Goal: Task Accomplishment & Management: Use online tool/utility

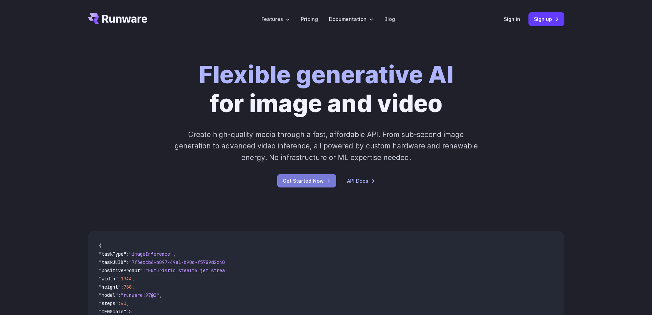
drag, startPoint x: 0, startPoint y: 0, endPoint x: 304, endPoint y: 180, distance: 353.5
click at [304, 180] on link "Get Started Now" at bounding box center [306, 180] width 59 height 13
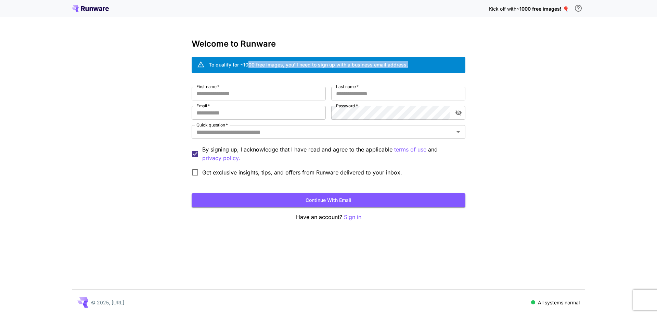
drag, startPoint x: 249, startPoint y: 63, endPoint x: 453, endPoint y: 62, distance: 204.0
click at [452, 62] on div "To qualify for ~1000 free images, you’ll need to sign up with a business email …" at bounding box center [329, 65] width 274 height 16
click at [453, 62] on div "To qualify for ~1000 free images, you’ll need to sign up with a business email …" at bounding box center [329, 65] width 274 height 16
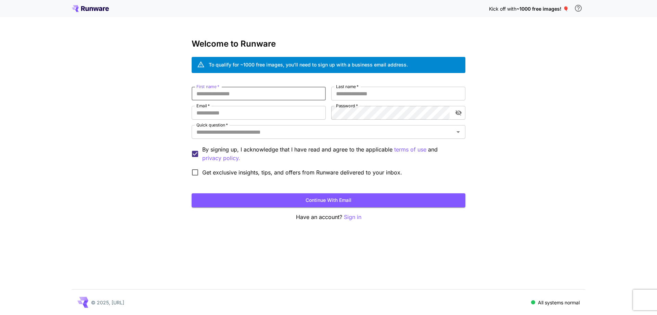
click at [273, 92] on input "First name   *" at bounding box center [259, 94] width 134 height 14
type input "**"
type input "****"
type input "**********"
click at [308, 138] on div "Quick question   *" at bounding box center [329, 132] width 274 height 14
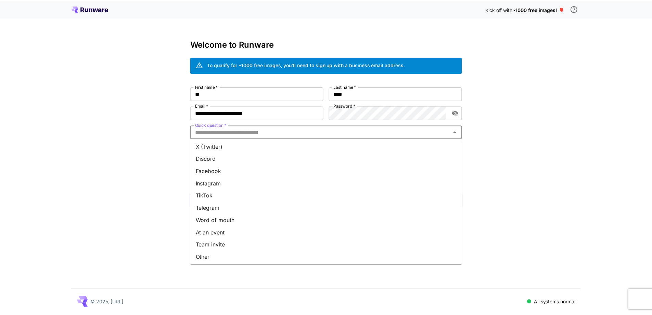
scroll to position [64, 0]
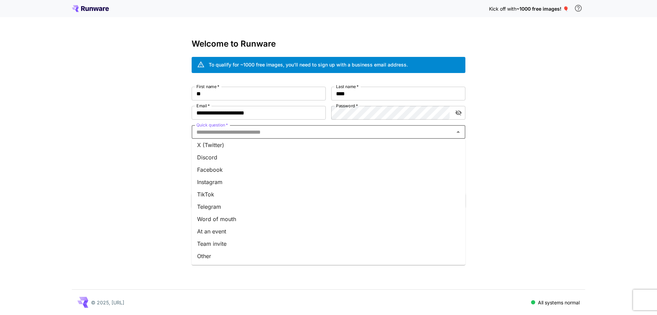
click at [237, 244] on li "Team invite" at bounding box center [329, 243] width 274 height 12
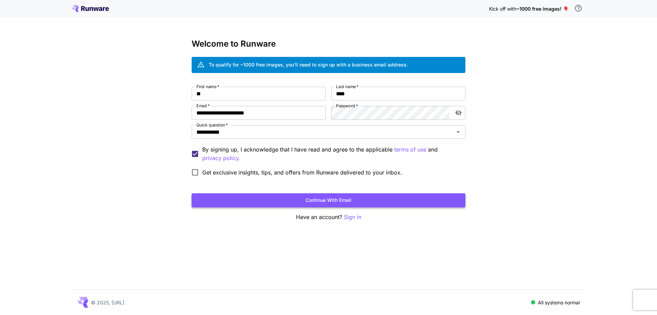
click at [339, 200] on button "Continue with email" at bounding box center [329, 200] width 274 height 14
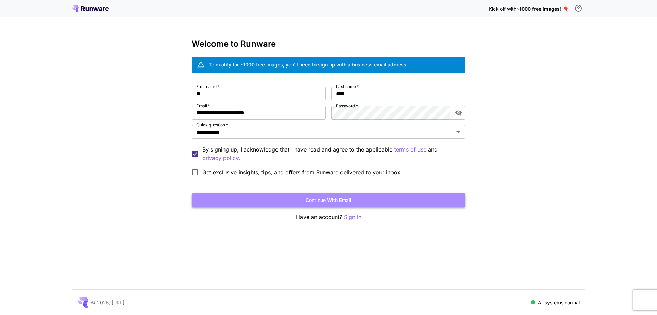
click at [338, 201] on button "Continue with email" at bounding box center [329, 200] width 274 height 14
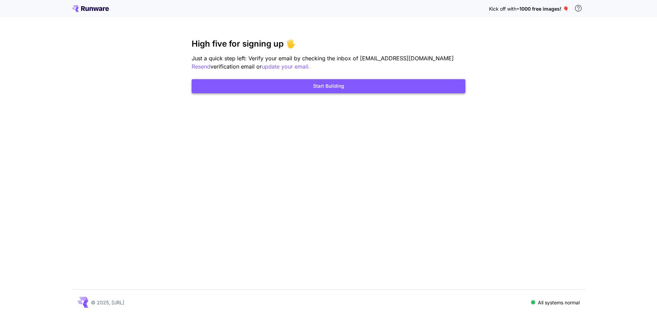
click at [324, 89] on button "Start Building" at bounding box center [329, 86] width 274 height 14
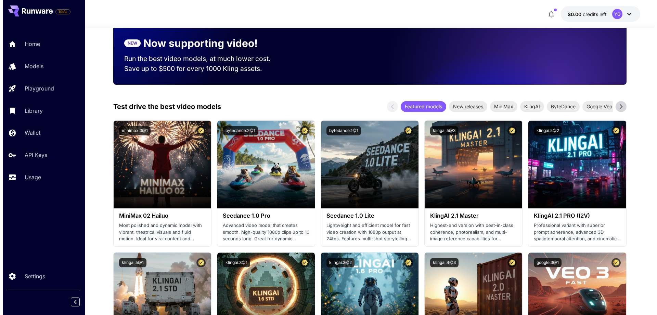
scroll to position [137, 0]
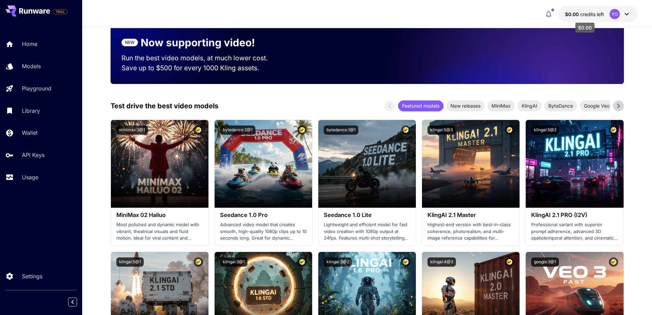
click at [602, 11] on span "credits left" at bounding box center [592, 14] width 24 height 6
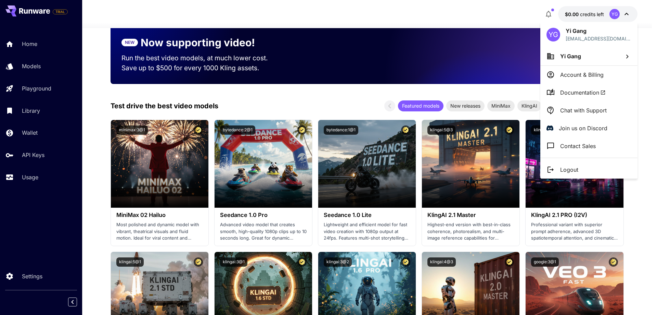
click at [577, 74] on p "Account & Billing" at bounding box center [581, 75] width 43 height 8
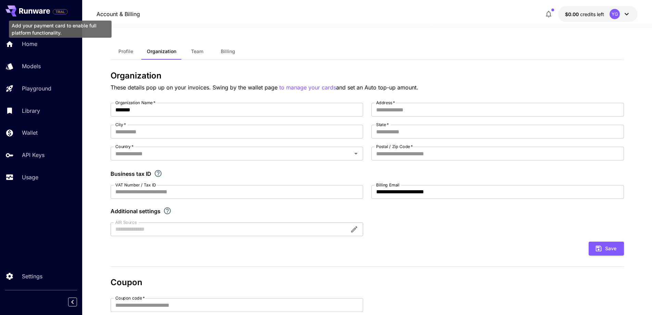
click at [56, 11] on span "TRIAL" at bounding box center [60, 11] width 14 height 5
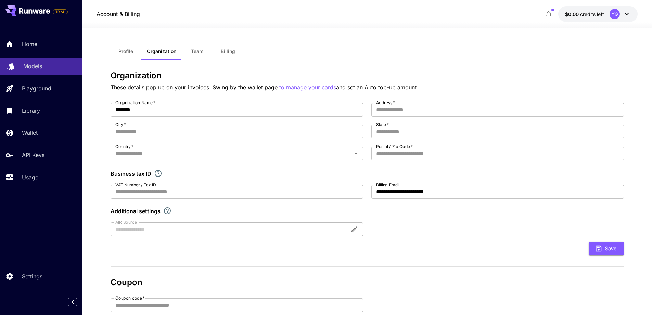
click at [38, 65] on p "Models" at bounding box center [32, 66] width 19 height 8
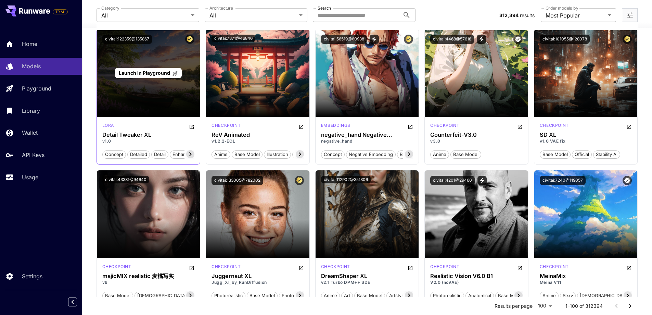
scroll to position [1141, 0]
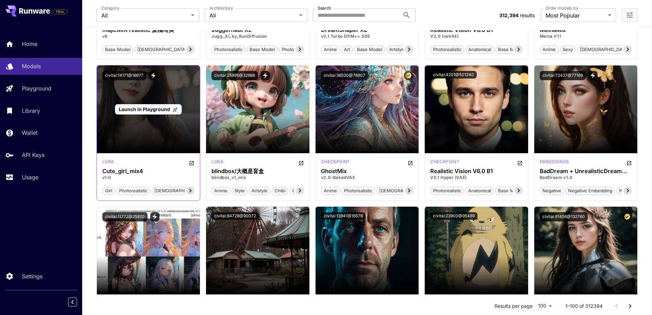
click at [153, 129] on div "Launch in Playground" at bounding box center [148, 109] width 103 height 88
drag, startPoint x: 139, startPoint y: 147, endPoint x: 148, endPoint y: 112, distance: 36.2
click at [139, 146] on div "Launch in Playground" at bounding box center [148, 109] width 103 height 88
click at [152, 111] on span "Launch in Playground" at bounding box center [144, 109] width 51 height 6
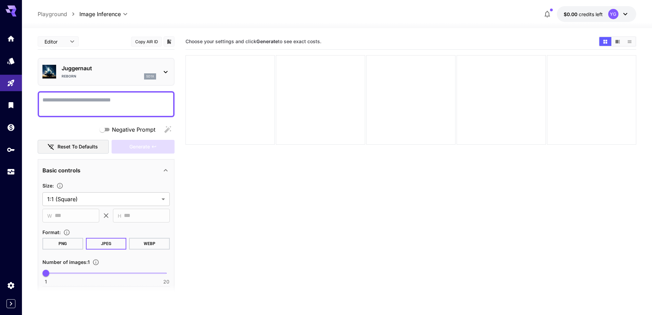
click at [161, 67] on div "Juggernaut Reborn sd1x" at bounding box center [105, 71] width 127 height 21
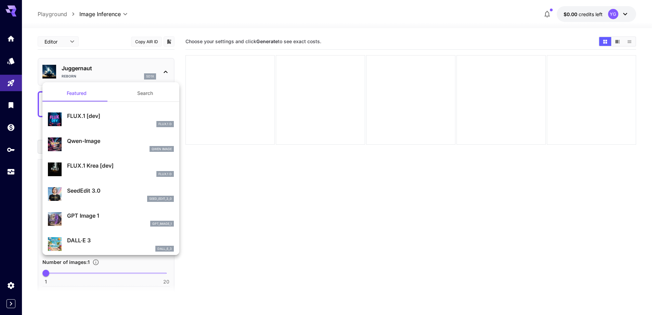
click at [161, 67] on div at bounding box center [328, 157] width 657 height 315
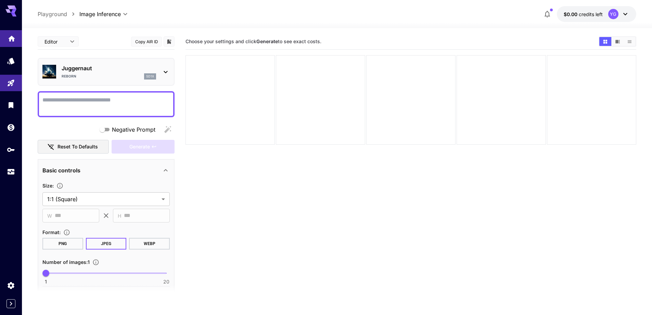
click at [13, 41] on link at bounding box center [11, 38] width 22 height 17
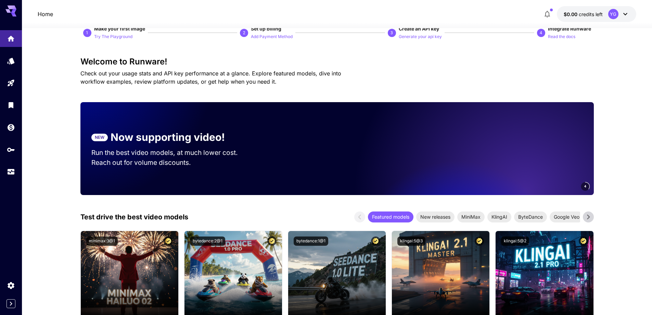
scroll to position [46, 0]
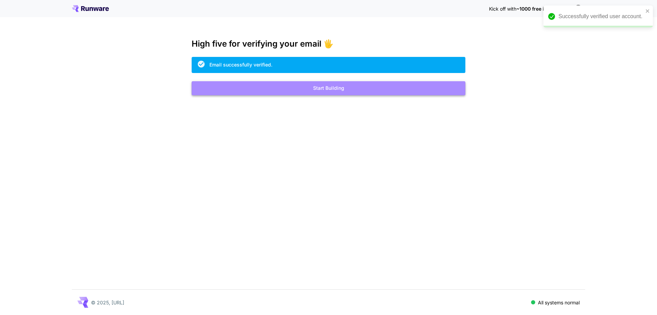
click at [328, 88] on button "Start Building" at bounding box center [329, 88] width 274 height 14
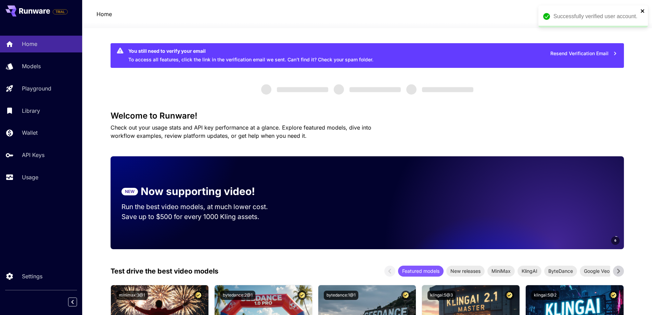
click at [643, 11] on icon "close" at bounding box center [642, 10] width 3 height 3
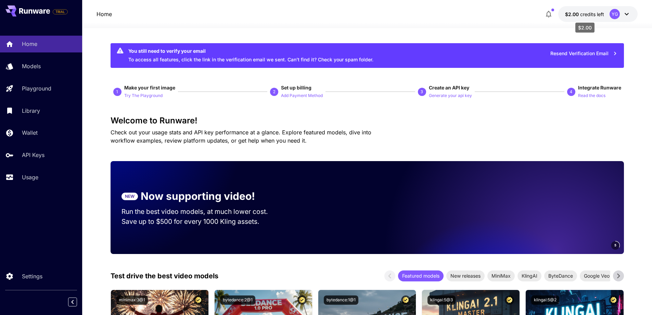
click at [594, 14] on span "credits left" at bounding box center [592, 14] width 24 height 6
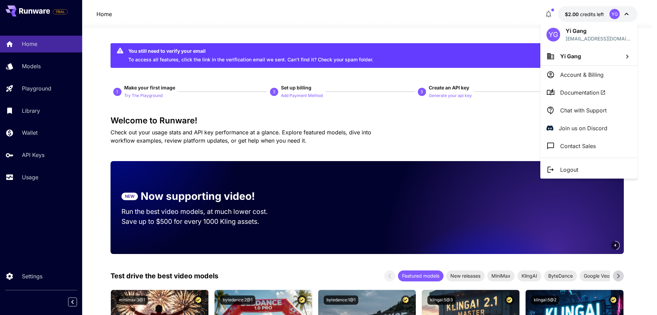
click at [594, 14] on div at bounding box center [328, 157] width 657 height 315
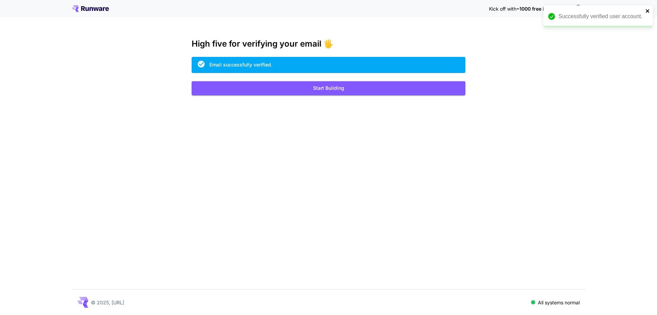
click at [647, 10] on icon "close" at bounding box center [648, 10] width 5 height 5
click at [578, 8] on icon "\a In order to qualify for free credit, you need to sign up with a business ema…" at bounding box center [578, 8] width 8 height 8
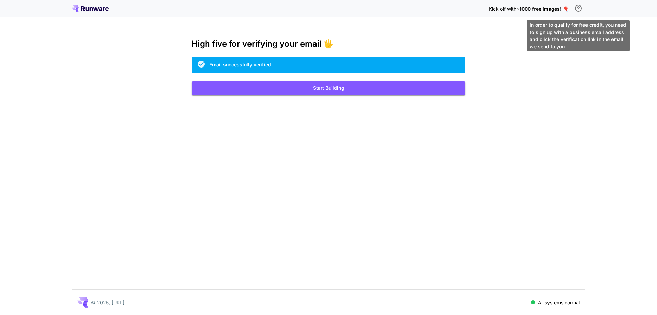
click at [551, 27] on body "Kick off with ~1000 free images! 🎈 High five for verifying your email 🖐️ Email …" at bounding box center [328, 157] width 657 height 315
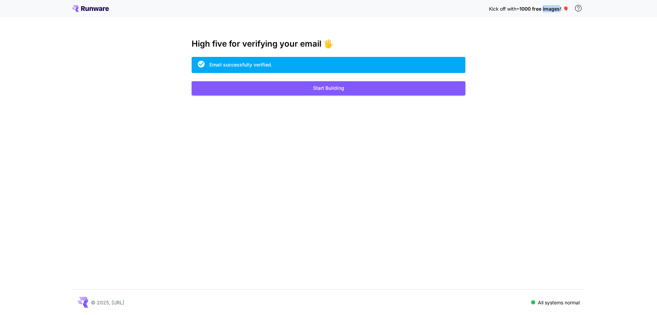
click at [551, 27] on div "Kick off with ~1000 free images! 🎈 High five for verifying your email 🖐️ Email …" at bounding box center [328, 157] width 657 height 315
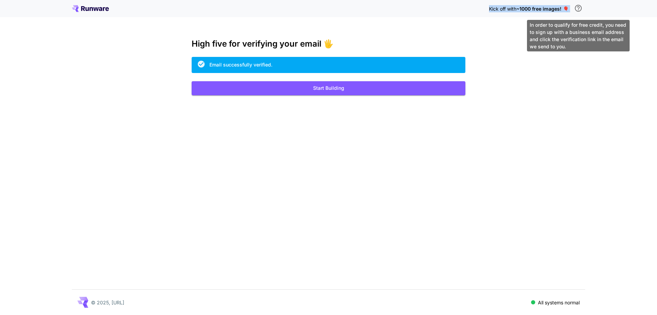
click at [579, 9] on icon "\a In order to qualify for free credit, you need to sign up with a business ema…" at bounding box center [578, 8] width 7 height 7
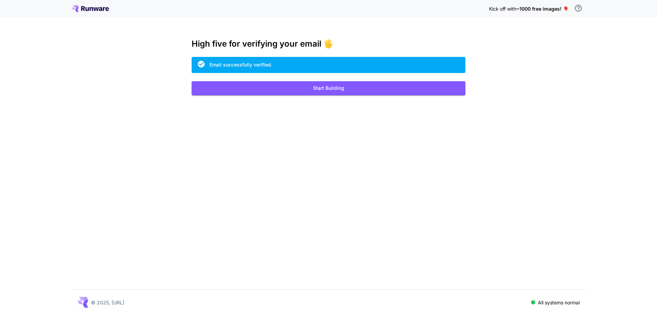
click at [571, 29] on body "Kick off with ~1000 free images! 🎈 High five for verifying your email 🖐️ Email …" at bounding box center [328, 157] width 657 height 315
click at [571, 29] on div "Kick off with ~1000 free images! 🎈 High five for verifying your email 🖐️ Email …" at bounding box center [328, 157] width 657 height 315
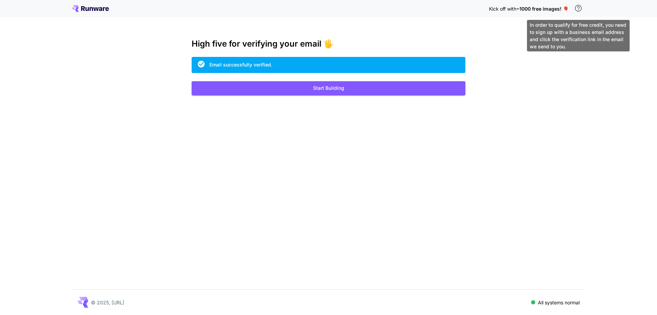
click at [565, 36] on div "In order to qualify for free credit, you need to sign up with a business email …" at bounding box center [578, 35] width 103 height 31
click at [566, 27] on div "In order to qualify for free credit, you need to sign up with a business email …" at bounding box center [578, 35] width 103 height 31
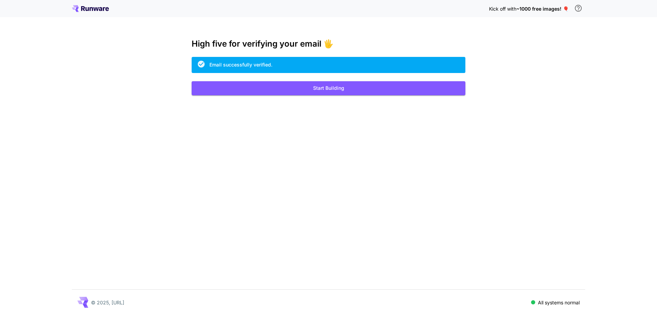
click at [551, 35] on div "Kick off with ~1000 free images! 🎈 High five for verifying your email 🖐️ Email …" at bounding box center [328, 157] width 657 height 315
click at [535, 9] on span "~1000 free images! 🎈" at bounding box center [543, 9] width 52 height 6
click at [338, 82] on button "Start Building" at bounding box center [329, 88] width 274 height 14
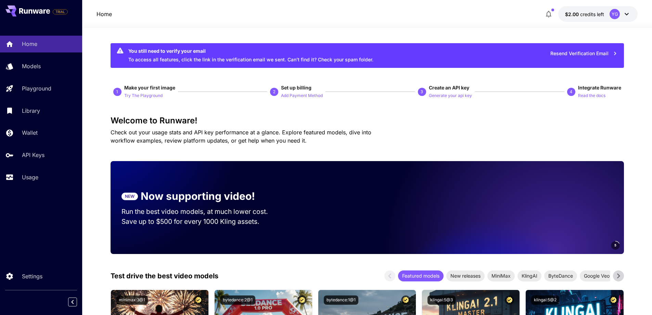
click at [590, 7] on button "$2.00 credits left YG" at bounding box center [597, 14] width 79 height 16
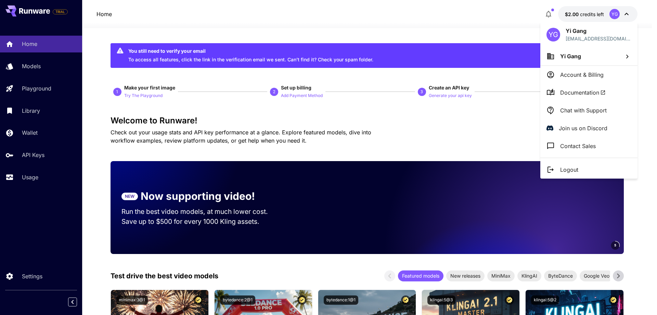
click at [590, 8] on div at bounding box center [328, 157] width 657 height 315
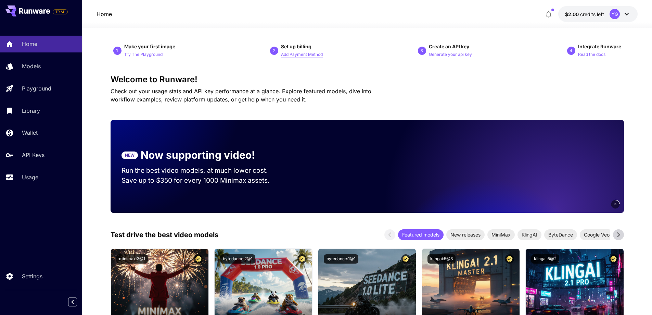
click at [285, 53] on p "Add Payment Method" at bounding box center [302, 54] width 42 height 7
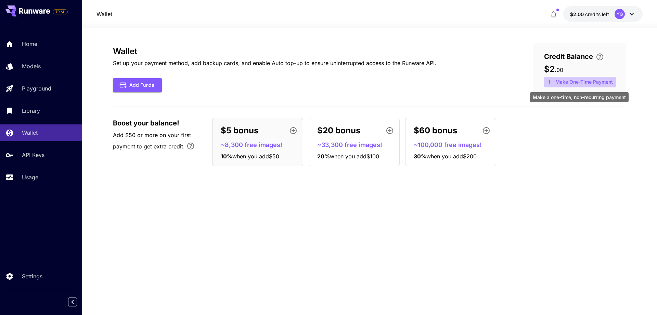
click at [576, 78] on button "Make One-Time Payment" at bounding box center [580, 82] width 72 height 11
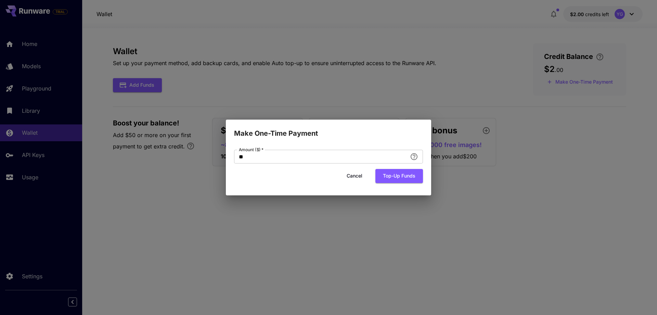
click at [362, 177] on button "Cancel" at bounding box center [354, 176] width 31 height 14
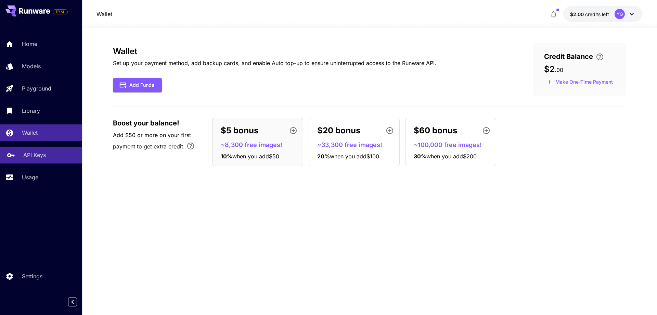
click at [50, 160] on link "API Keys" at bounding box center [41, 155] width 82 height 17
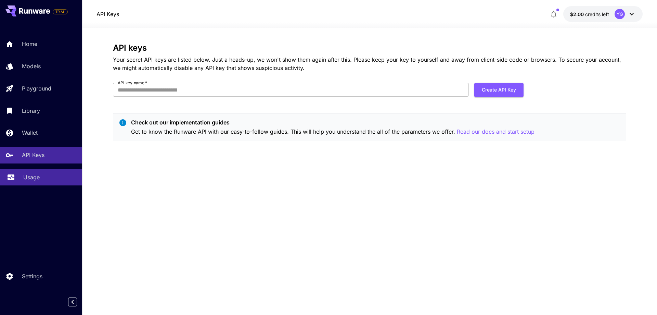
click at [40, 174] on div "Usage" at bounding box center [49, 177] width 53 height 8
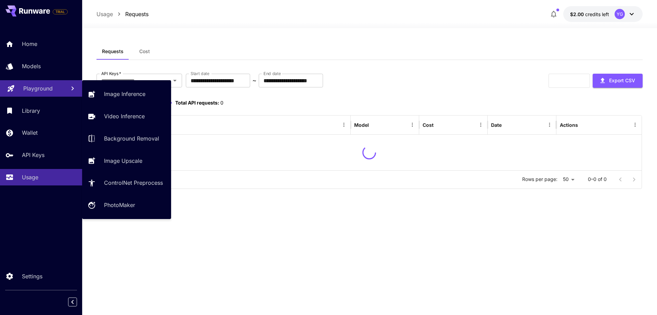
click at [39, 82] on link "Playground" at bounding box center [41, 88] width 82 height 17
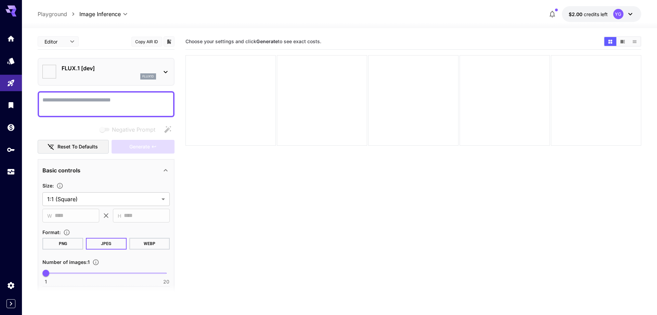
type input "**********"
type textarea "*"
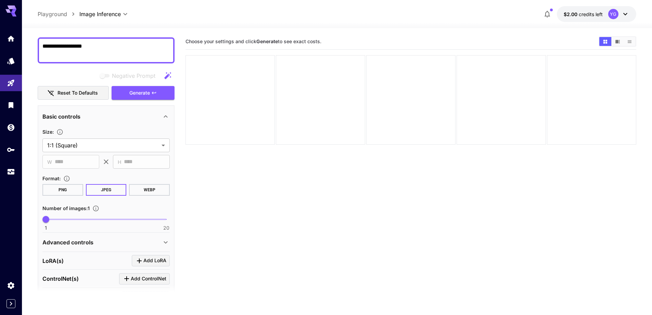
scroll to position [91, 0]
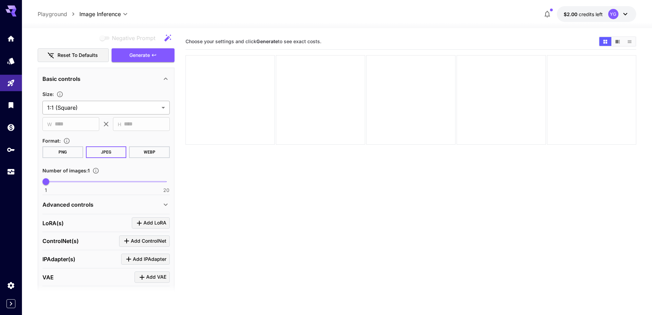
type textarea "**********"
click at [111, 108] on body "**********" at bounding box center [326, 184] width 652 height 369
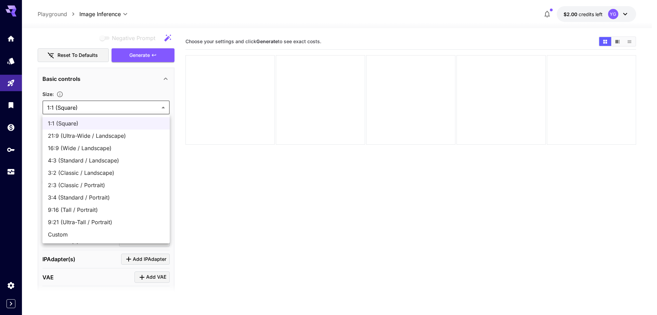
click at [92, 125] on span "1:1 (Square)" at bounding box center [106, 123] width 116 height 8
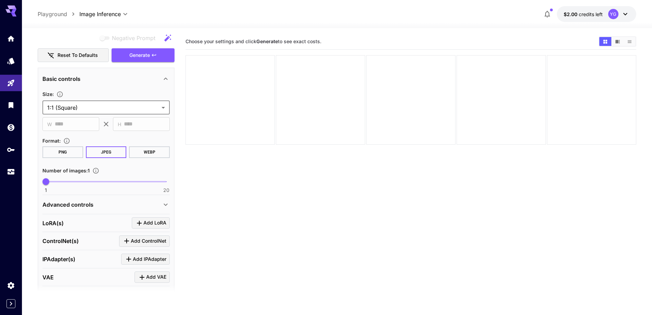
click at [115, 108] on body "**********" at bounding box center [326, 184] width 652 height 369
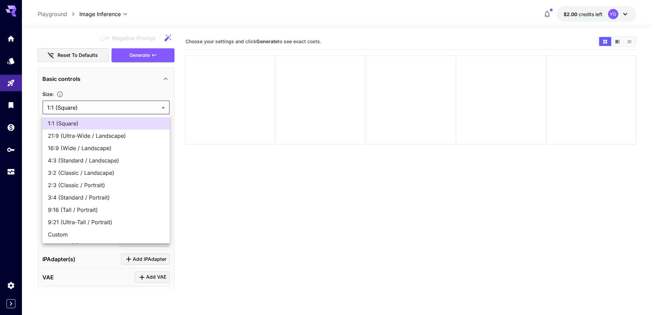
click at [87, 148] on span "16:9 (Wide / Landscape)" at bounding box center [106, 148] width 116 height 8
type input "**********"
type input "****"
type input "***"
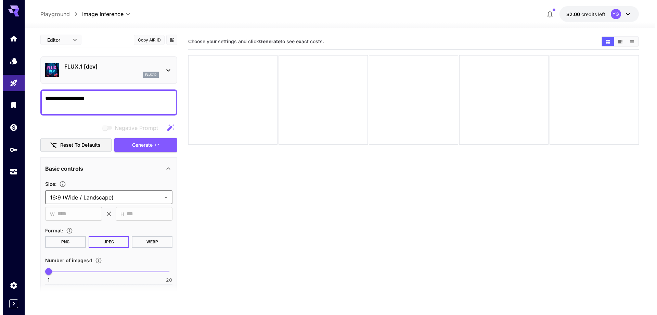
scroll to position [0, 0]
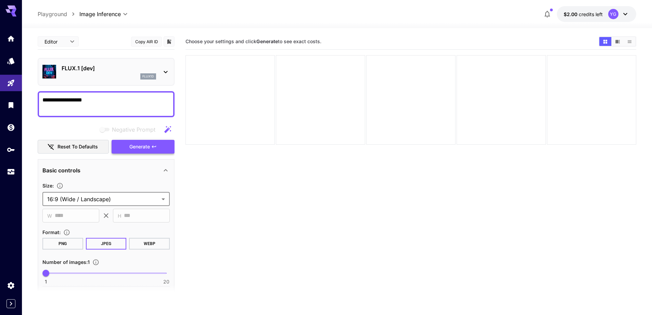
click at [137, 144] on span "Generate" at bounding box center [139, 146] width 21 height 9
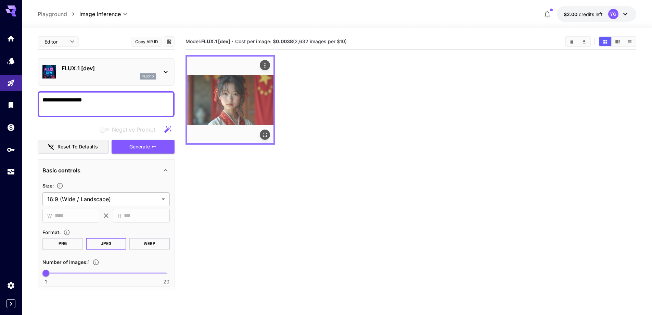
click at [238, 111] on img at bounding box center [230, 99] width 87 height 87
click at [245, 97] on img at bounding box center [230, 99] width 87 height 87
click at [252, 80] on img at bounding box center [230, 99] width 87 height 87
click at [273, 62] on img at bounding box center [230, 99] width 87 height 87
click at [266, 64] on icon "Actions" at bounding box center [265, 65] width 7 height 7
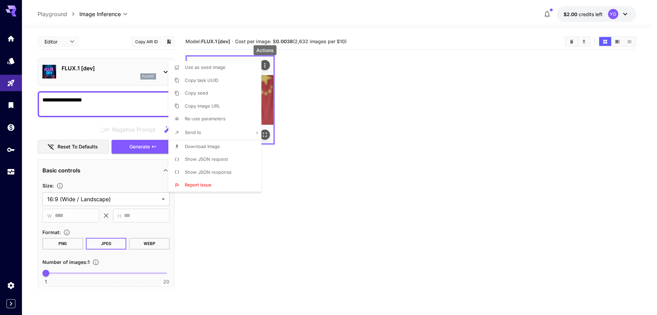
click at [266, 64] on div at bounding box center [328, 157] width 657 height 315
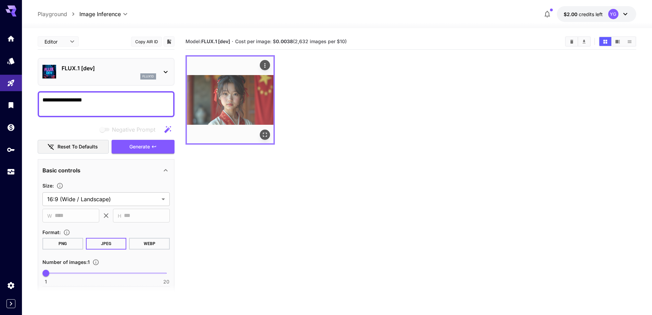
click at [239, 101] on img at bounding box center [230, 99] width 87 height 87
click at [268, 135] on icon "Open in fullscreen" at bounding box center [265, 134] width 7 height 7
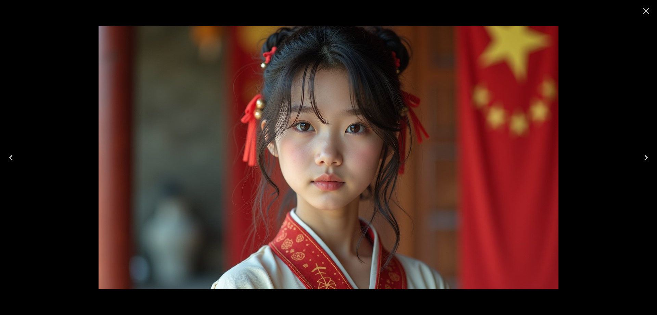
click at [650, 10] on icon "Close" at bounding box center [646, 10] width 11 height 11
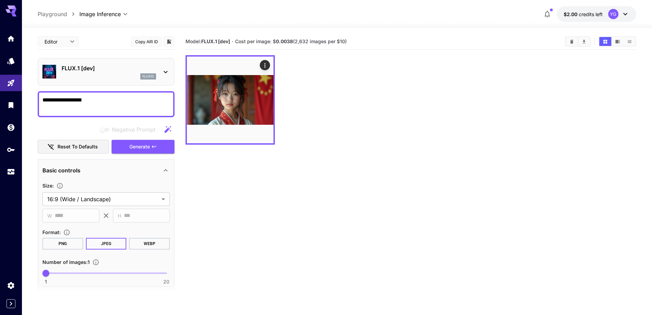
click at [142, 67] on p "FLUX.1 [dev]" at bounding box center [109, 68] width 94 height 8
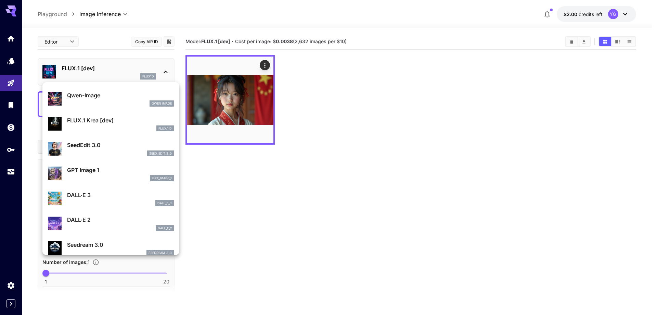
scroll to position [137, 0]
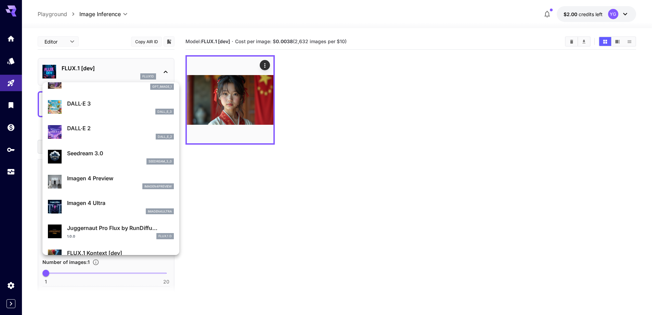
click at [102, 206] on p "Imagen 4 Ultra" at bounding box center [120, 203] width 107 height 8
type input "**********"
type input "****"
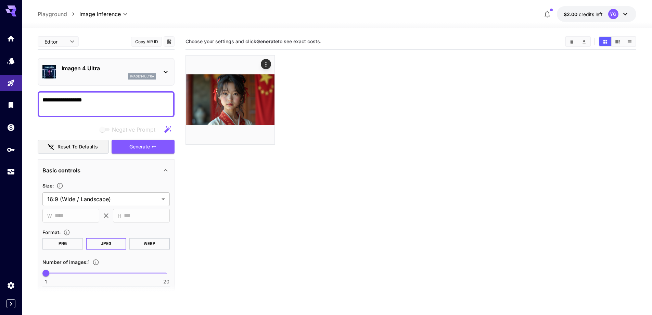
click at [116, 99] on textarea "**********" at bounding box center [105, 104] width 127 height 16
drag, startPoint x: 81, startPoint y: 100, endPoint x: 71, endPoint y: 100, distance: 9.9
click at [71, 100] on textarea "**********" at bounding box center [105, 104] width 127 height 16
click at [135, 101] on textarea "**********" at bounding box center [105, 104] width 127 height 16
type textarea "**********"
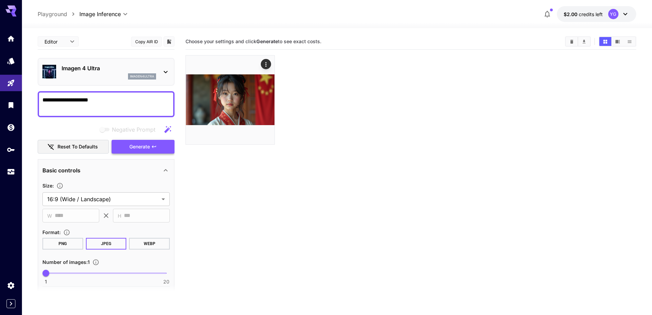
click at [154, 146] on icon "button" at bounding box center [153, 146] width 5 height 5
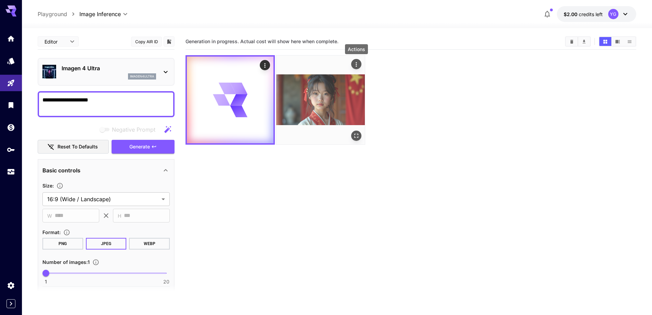
click at [355, 60] on div "Actions" at bounding box center [356, 64] width 7 height 8
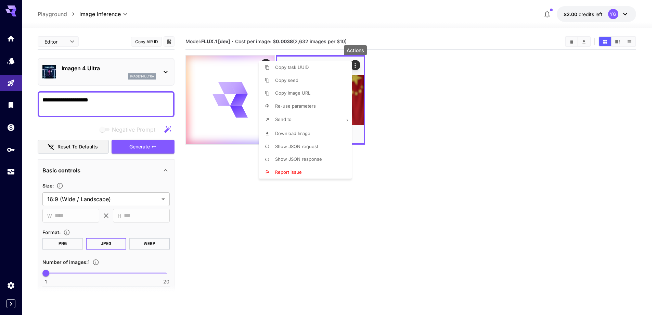
click at [448, 117] on div at bounding box center [328, 157] width 657 height 315
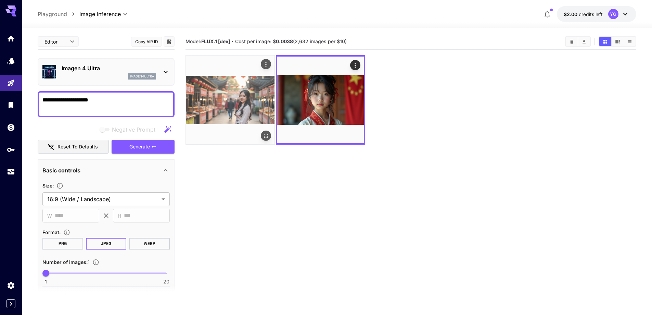
click at [238, 100] on img at bounding box center [230, 99] width 89 height 89
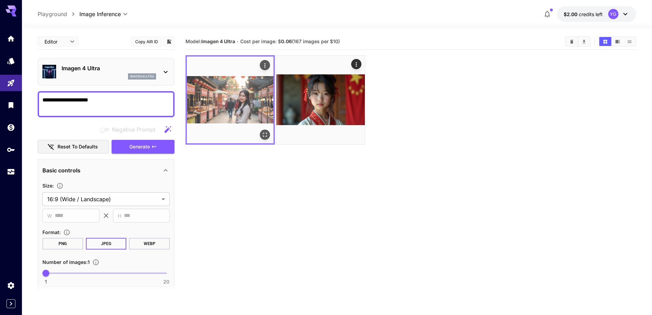
click at [264, 143] on img at bounding box center [230, 99] width 87 height 87
click at [265, 136] on icon "Open in fullscreen" at bounding box center [265, 134] width 7 height 7
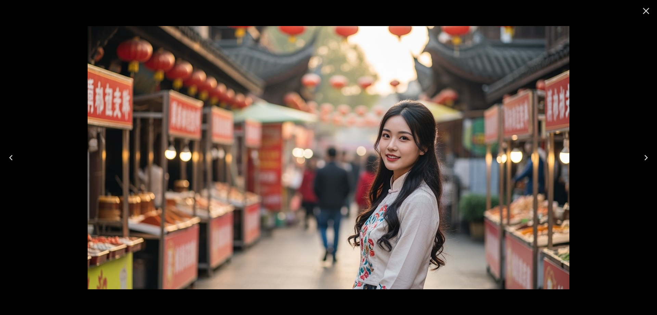
click at [646, 12] on icon "Close" at bounding box center [646, 10] width 11 height 11
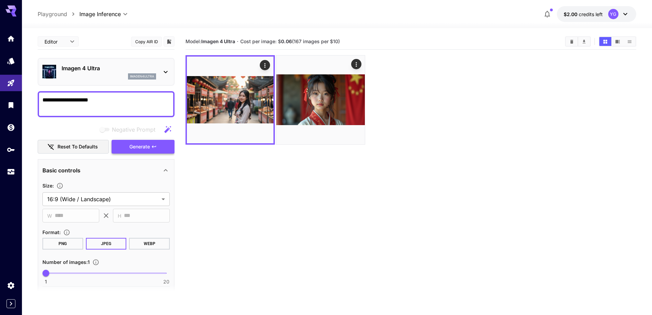
click at [139, 148] on span "Generate" at bounding box center [139, 146] width 21 height 9
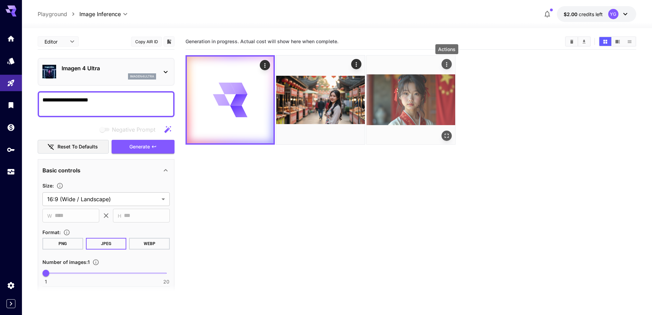
click at [448, 65] on icon "Actions" at bounding box center [446, 64] width 7 height 7
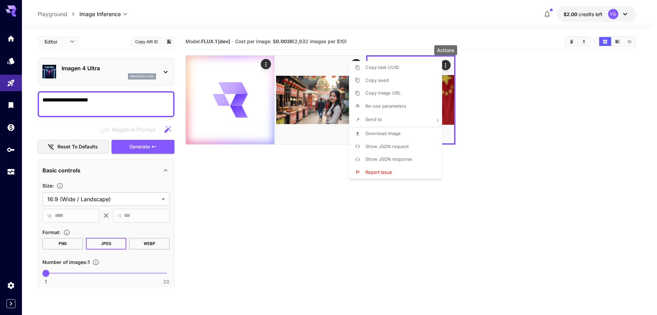
click at [537, 105] on div at bounding box center [328, 157] width 657 height 315
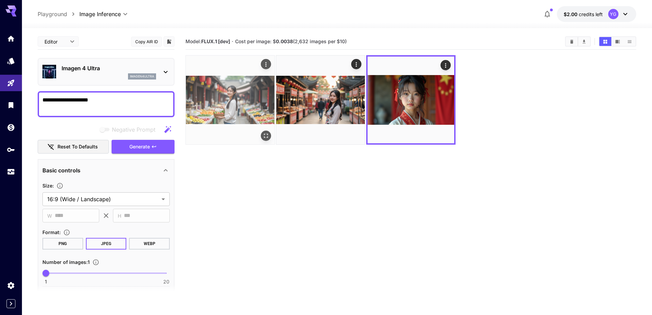
click at [232, 102] on img at bounding box center [230, 99] width 89 height 89
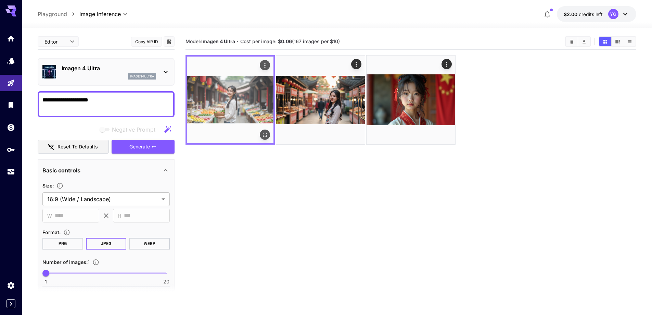
click at [267, 133] on icon "Open in fullscreen" at bounding box center [265, 134] width 7 height 7
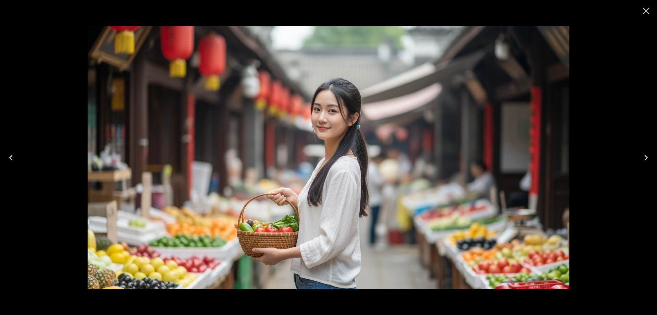
click at [649, 10] on icon "Close" at bounding box center [646, 10] width 11 height 11
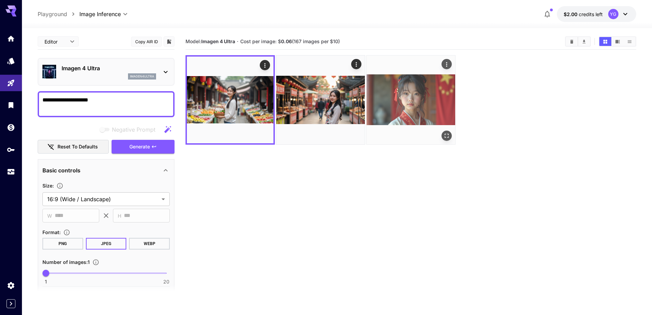
click at [443, 66] on icon "Actions" at bounding box center [446, 64] width 7 height 7
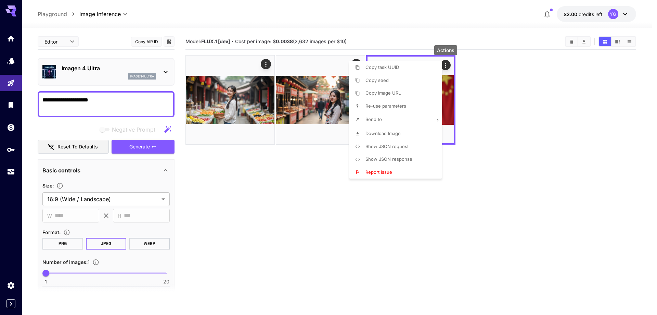
click at [491, 128] on div at bounding box center [328, 157] width 657 height 315
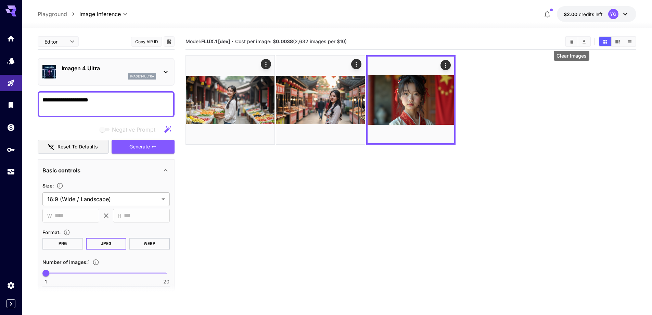
click at [574, 39] on icon "Clear Images" at bounding box center [571, 41] width 5 height 5
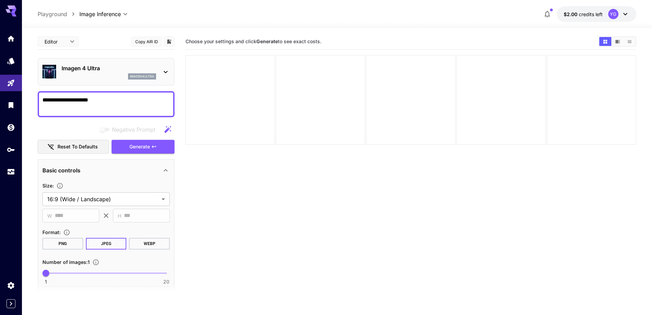
click at [284, 152] on section "Choose your settings and click Generate to see exact costs." at bounding box center [411, 191] width 451 height 315
click at [231, 86] on div at bounding box center [230, 99] width 89 height 89
click at [584, 16] on span "credits left" at bounding box center [591, 14] width 24 height 6
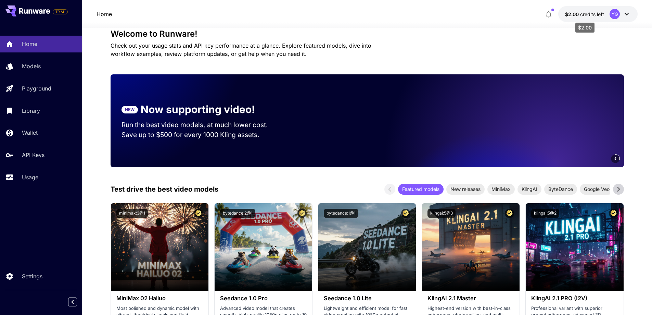
click at [602, 13] on span "credits left" at bounding box center [592, 14] width 24 height 6
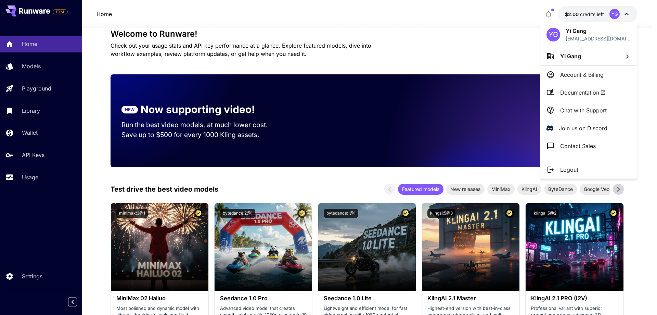
click at [601, 13] on div at bounding box center [328, 157] width 657 height 315
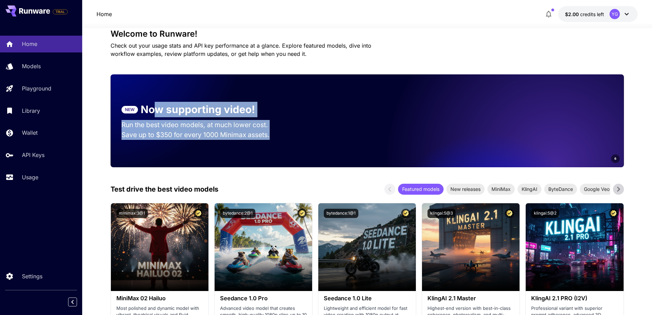
drag, startPoint x: 154, startPoint y: 109, endPoint x: 296, endPoint y: 136, distance: 143.8
click at [289, 135] on section "NEW Now supporting video! Run the best video models, at much lower cost. Save u…" at bounding box center [201, 121] width 181 height 60
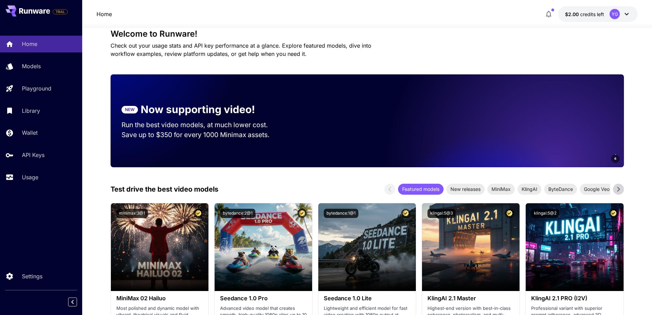
click at [300, 136] on div "6" at bounding box center [460, 120] width 327 height 93
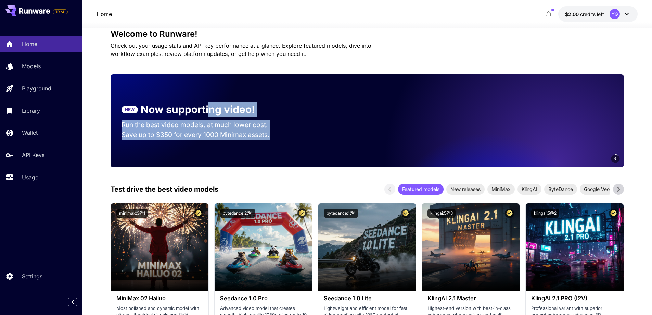
drag, startPoint x: 278, startPoint y: 131, endPoint x: 179, endPoint y: 104, distance: 103.2
click at [190, 107] on section "NEW Now supporting video! Run the best video models, at much lower cost. Save u…" at bounding box center [201, 121] width 181 height 60
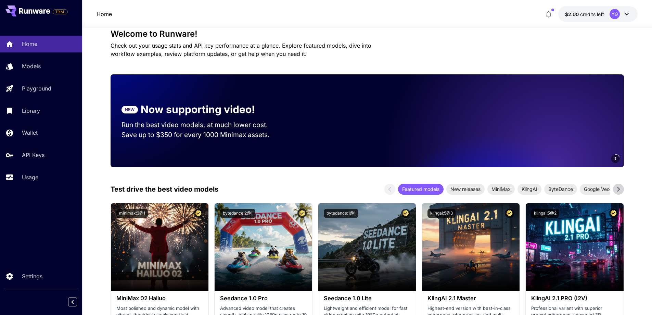
click at [179, 104] on p "Now supporting video!" at bounding box center [198, 109] width 114 height 15
click at [191, 49] on span "Check out your usage stats and API key performance at a glance. Explore feature…" at bounding box center [241, 49] width 261 height 15
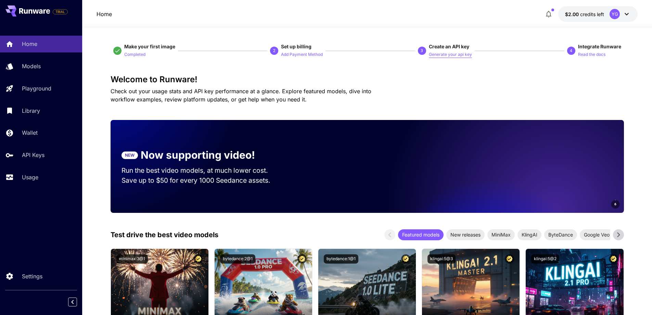
click at [462, 55] on p "Generate your api key" at bounding box center [450, 54] width 43 height 7
click at [293, 48] on span "Set up billing" at bounding box center [296, 46] width 30 height 6
click at [293, 56] on p "Add Payment Method" at bounding box center [302, 54] width 42 height 7
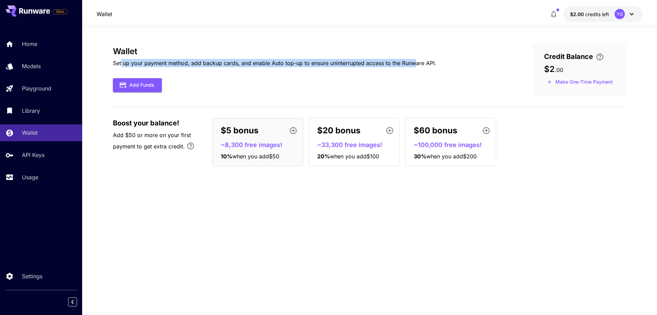
drag, startPoint x: 122, startPoint y: 61, endPoint x: 431, endPoint y: 65, distance: 309.1
click at [429, 65] on p "Set up your payment method, add backup cards, and enable Auto top-up to ensure …" at bounding box center [274, 63] width 323 height 8
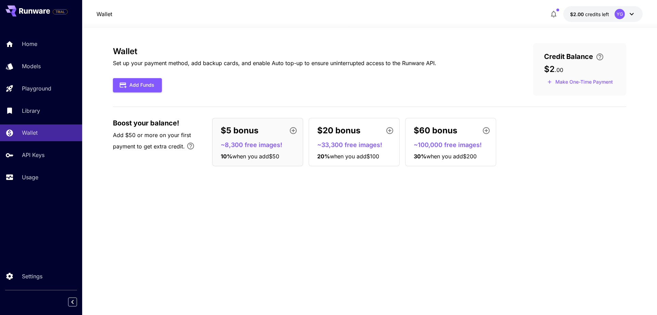
click at [447, 65] on div "Wallet Set up your payment method, add backup cards, and enable Auto top-up to …" at bounding box center [369, 69] width 513 height 52
drag, startPoint x: 365, startPoint y: 64, endPoint x: 136, endPoint y: 70, distance: 229.1
click at [158, 72] on div "Wallet Set up your payment method, add backup cards, and enable Auto top-up to …" at bounding box center [369, 69] width 513 height 52
click at [135, 70] on div "Wallet Set up your payment method, add backup cards, and enable Auto top-up to …" at bounding box center [274, 70] width 323 height 46
click at [138, 67] on div "Wallet Set up your payment method, add backup cards, and enable Auto top-up to …" at bounding box center [274, 70] width 323 height 46
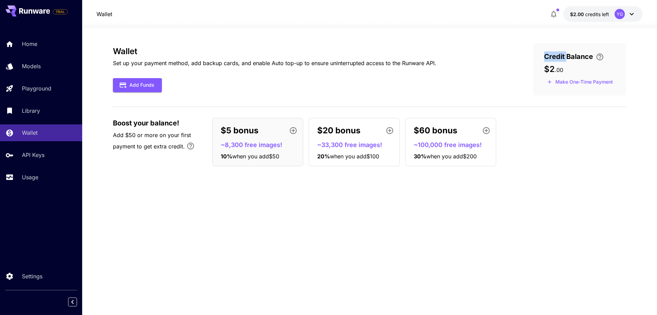
click at [139, 67] on div "Wallet Set up your payment method, add backup cards, and enable Auto top-up to …" at bounding box center [274, 70] width 323 height 46
click at [141, 66] on p "Set up your payment method, add backup cards, and enable Auto top-up to ensure …" at bounding box center [274, 63] width 323 height 8
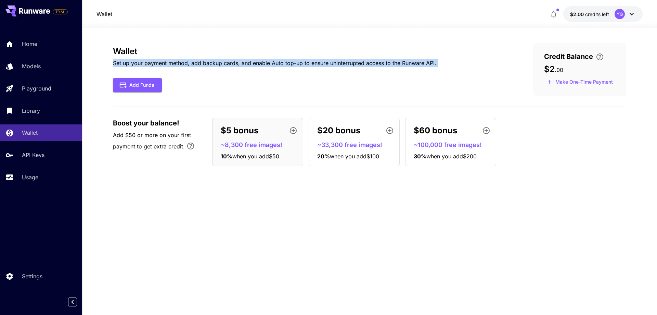
click at [141, 66] on p "Set up your payment method, add backup cards, and enable Auto top-up to ensure …" at bounding box center [274, 63] width 323 height 8
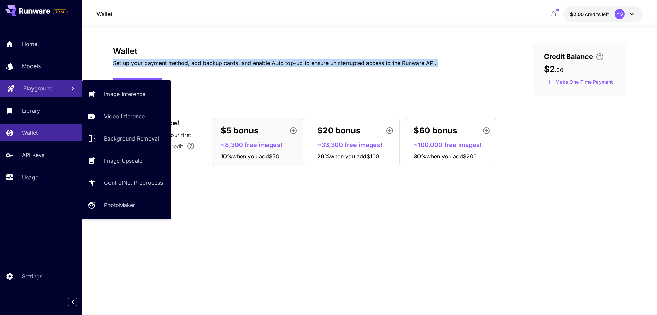
click at [44, 92] on p "Playground" at bounding box center [37, 88] width 29 height 8
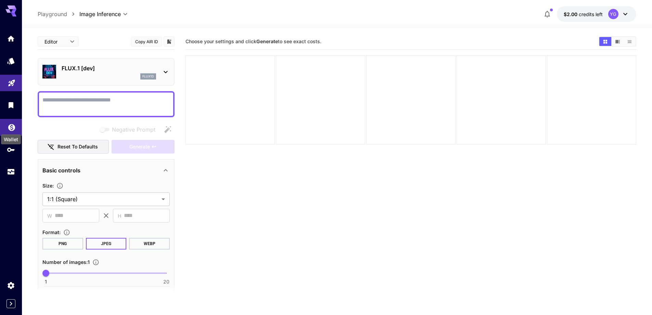
click at [12, 143] on div "Wallet" at bounding box center [11, 139] width 20 height 10
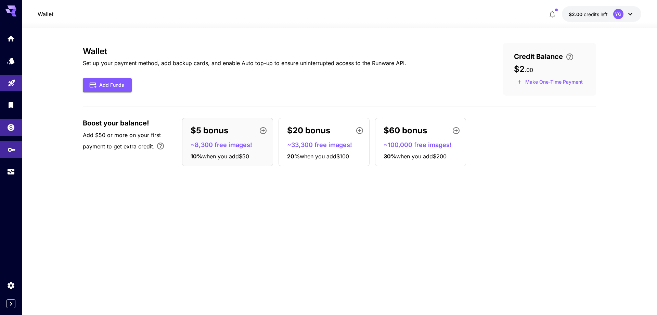
click at [14, 148] on icon "API Keys" at bounding box center [12, 147] width 8 height 4
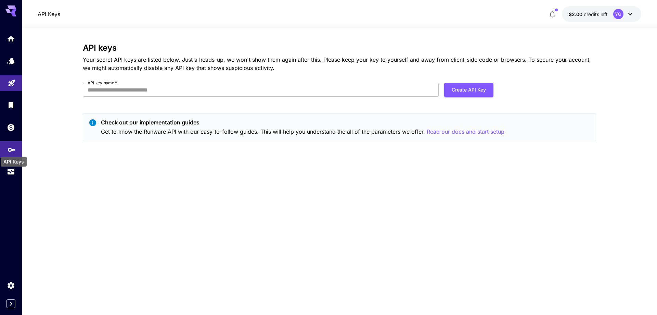
click at [10, 149] on icon "API Keys" at bounding box center [12, 147] width 8 height 8
click at [454, 86] on button "Create API Key" at bounding box center [468, 90] width 49 height 14
click at [205, 86] on input "API key name   *" at bounding box center [261, 90] width 356 height 14
type input "****"
click at [459, 89] on button "Create API Key" at bounding box center [468, 90] width 49 height 14
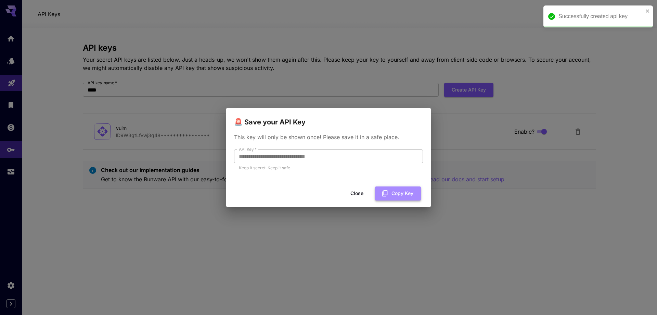
click at [394, 193] on button "Copy Key" at bounding box center [398, 193] width 46 height 14
click at [364, 193] on button "Close" at bounding box center [362, 193] width 31 height 14
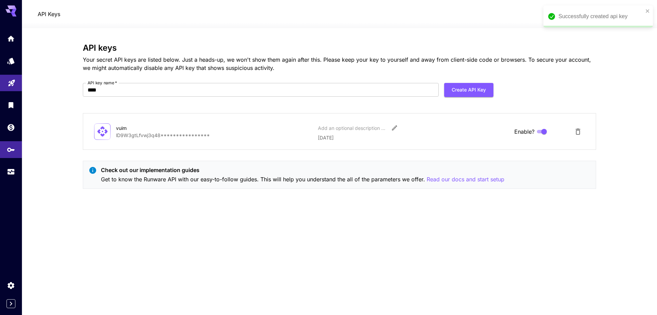
click at [154, 137] on p "**********" at bounding box center [214, 134] width 196 height 7
click at [460, 176] on p "Read our docs and start setup" at bounding box center [466, 179] width 78 height 9
click at [15, 10] on icon at bounding box center [13, 11] width 5 height 4
click at [574, 14] on span "$2.00" at bounding box center [576, 14] width 15 height 6
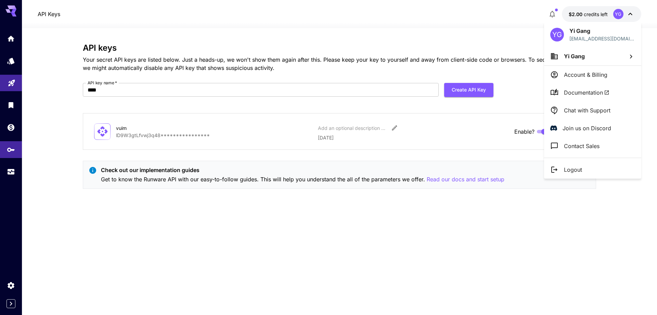
click at [550, 14] on div at bounding box center [328, 157] width 657 height 315
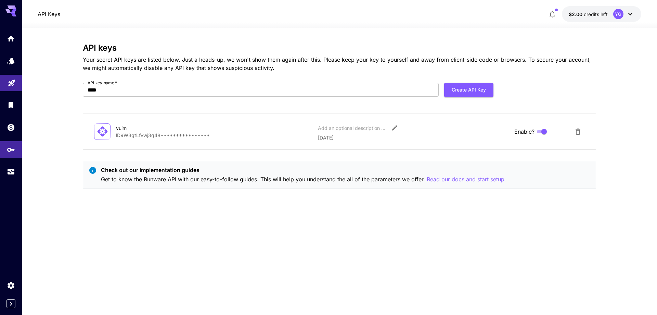
click at [550, 14] on icon "button" at bounding box center [552, 14] width 5 height 7
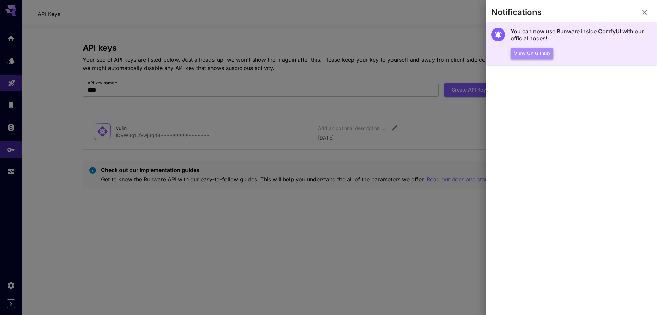
click at [534, 54] on button "View on Github" at bounding box center [532, 53] width 43 height 11
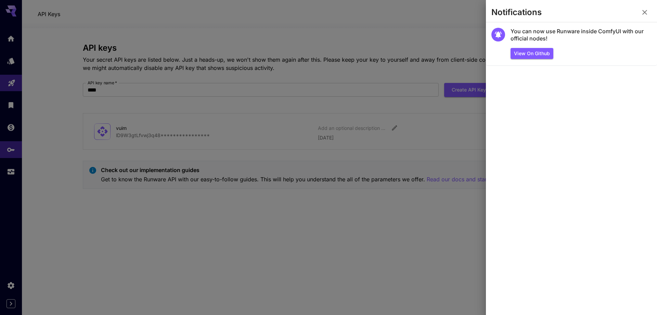
click at [54, 125] on div at bounding box center [328, 157] width 657 height 315
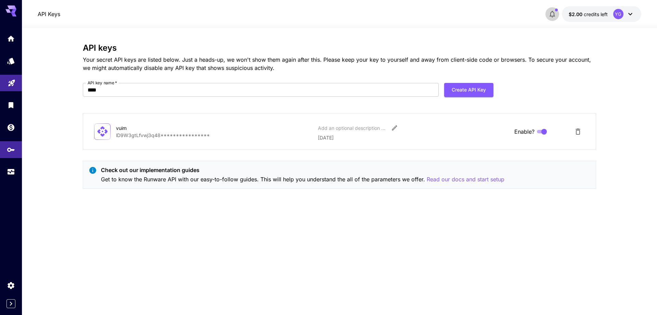
click at [549, 14] on icon "button" at bounding box center [552, 14] width 8 height 8
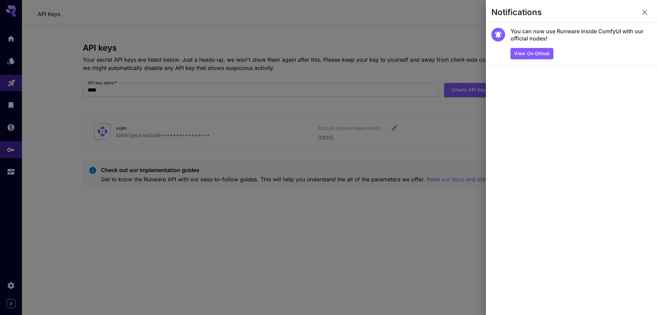
click at [641, 12] on icon "button" at bounding box center [645, 12] width 8 height 8
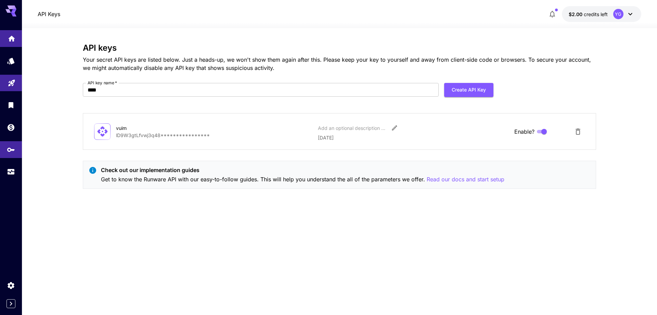
click at [12, 34] on icon "Home" at bounding box center [12, 37] width 8 height 8
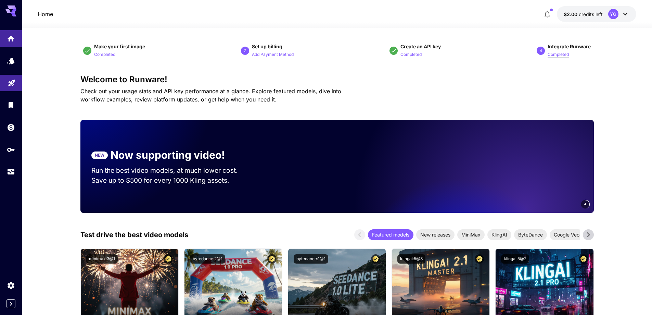
click at [566, 53] on p "Completed" at bounding box center [558, 54] width 21 height 7
click at [559, 55] on p "Completed" at bounding box center [558, 54] width 21 height 7
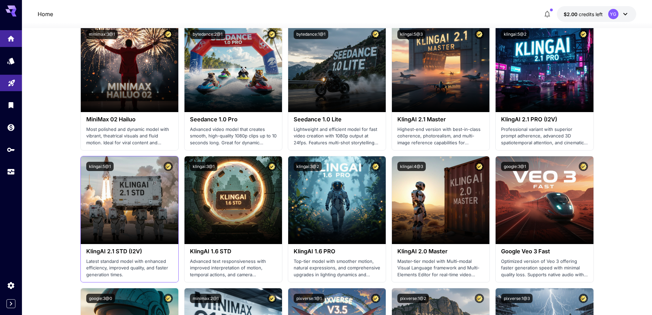
scroll to position [319, 0]
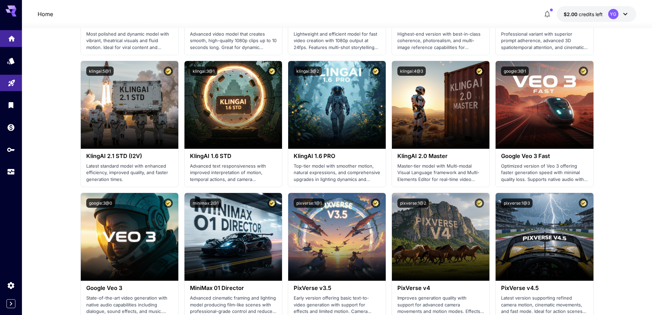
click at [11, 36] on icon "Home" at bounding box center [11, 37] width 7 height 6
click at [12, 60] on icon "Models" at bounding box center [11, 60] width 7 height 7
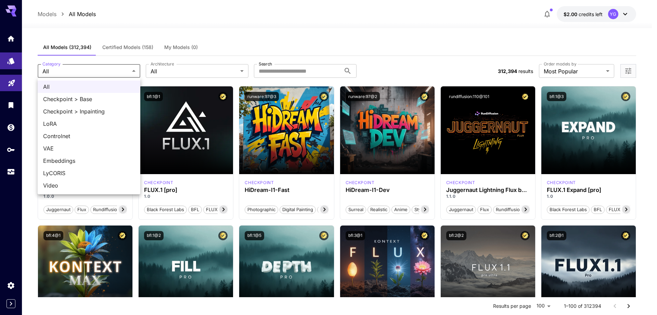
click at [188, 72] on div at bounding box center [328, 157] width 657 height 315
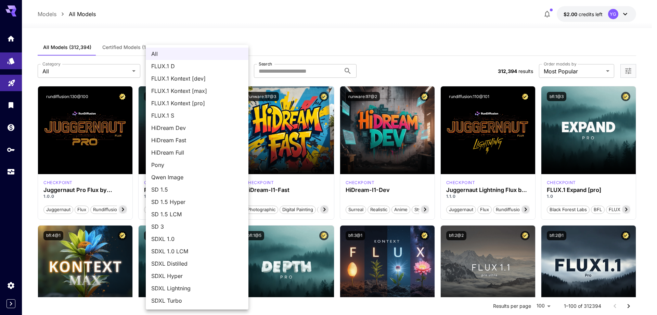
click at [343, 38] on div at bounding box center [328, 157] width 657 height 315
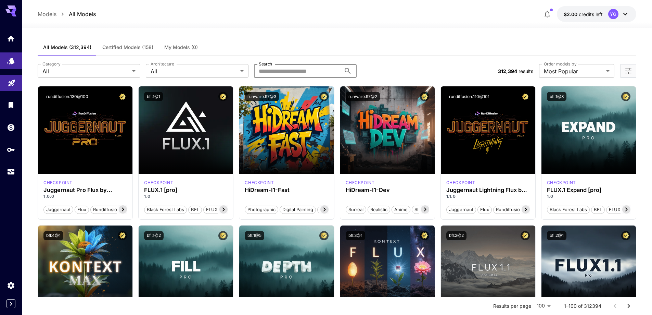
click at [286, 71] on input "Search" at bounding box center [297, 71] width 87 height 14
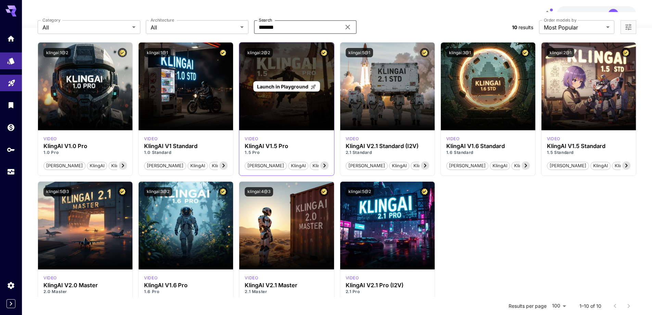
scroll to position [91, 0]
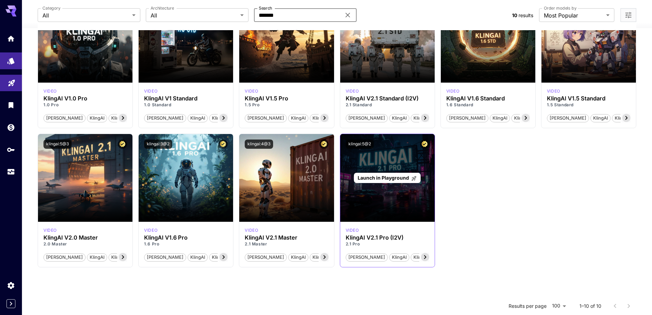
type input "*******"
click at [390, 160] on div "Launch in Playground" at bounding box center [387, 178] width 94 height 88
click at [390, 178] on span "Launch in Playground" at bounding box center [383, 178] width 51 height 6
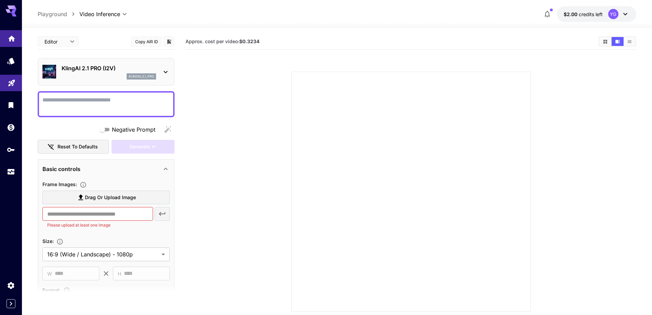
click at [12, 42] on link at bounding box center [11, 38] width 22 height 17
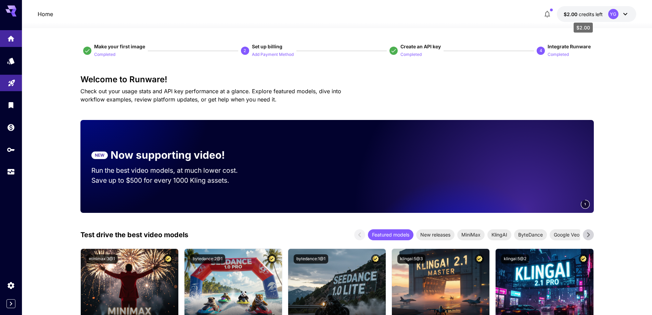
click at [596, 13] on span "credits left" at bounding box center [591, 14] width 24 height 6
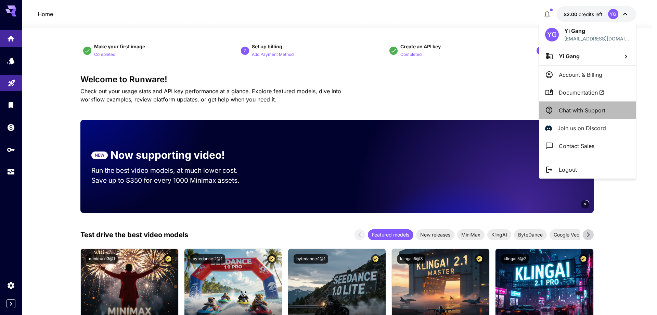
click at [580, 105] on li "Chat with Support" at bounding box center [587, 110] width 97 height 18
click at [575, 115] on li "Chat with Support" at bounding box center [587, 110] width 97 height 18
click at [11, 286] on div at bounding box center [328, 157] width 657 height 315
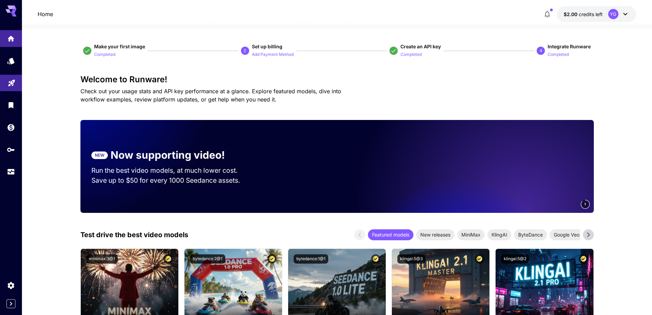
click at [610, 19] on div "YG" at bounding box center [618, 14] width 21 height 10
